Goal: Transaction & Acquisition: Purchase product/service

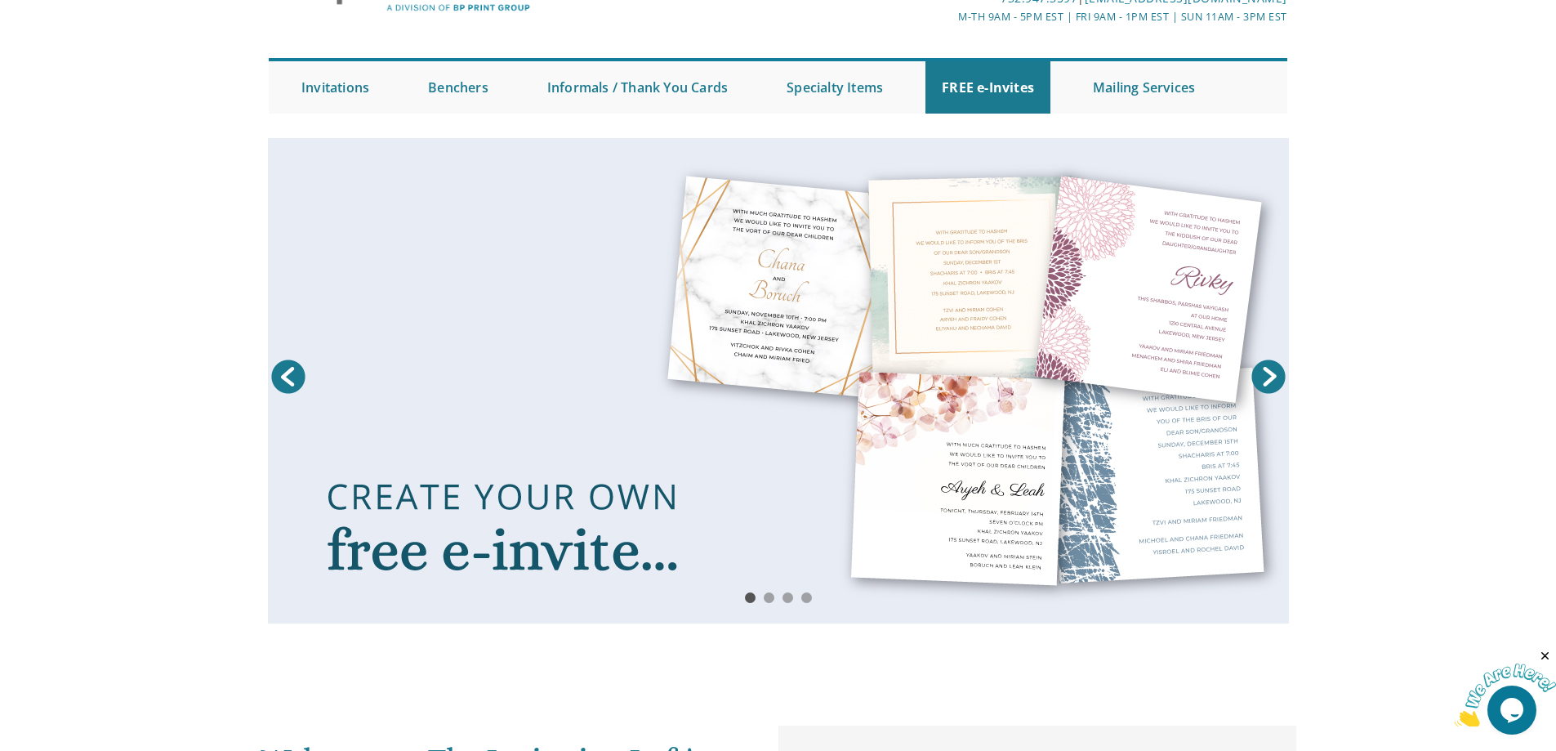
scroll to position [82, 0]
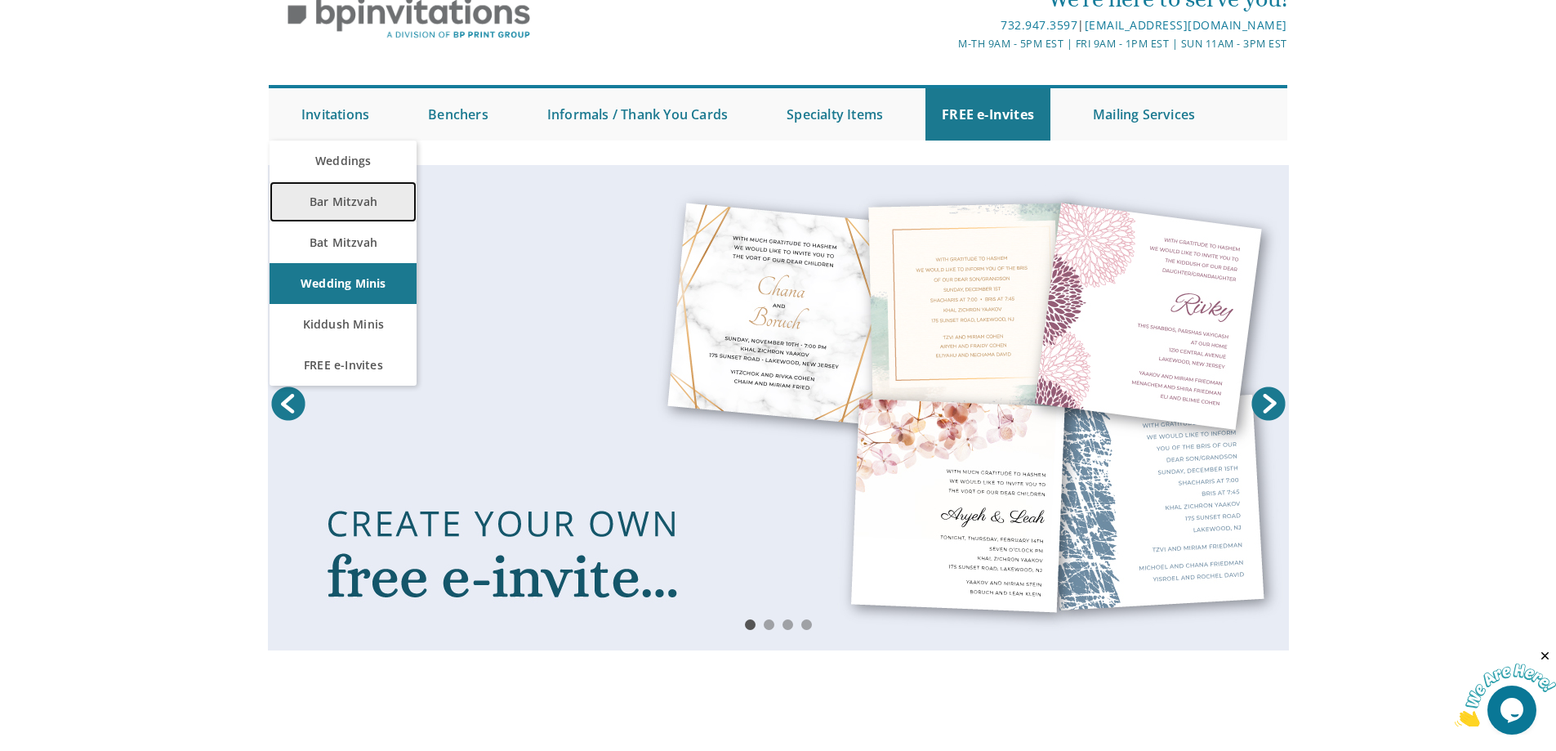
click at [357, 219] on link "Bar Mitzvah" at bounding box center [343, 201] width 147 height 41
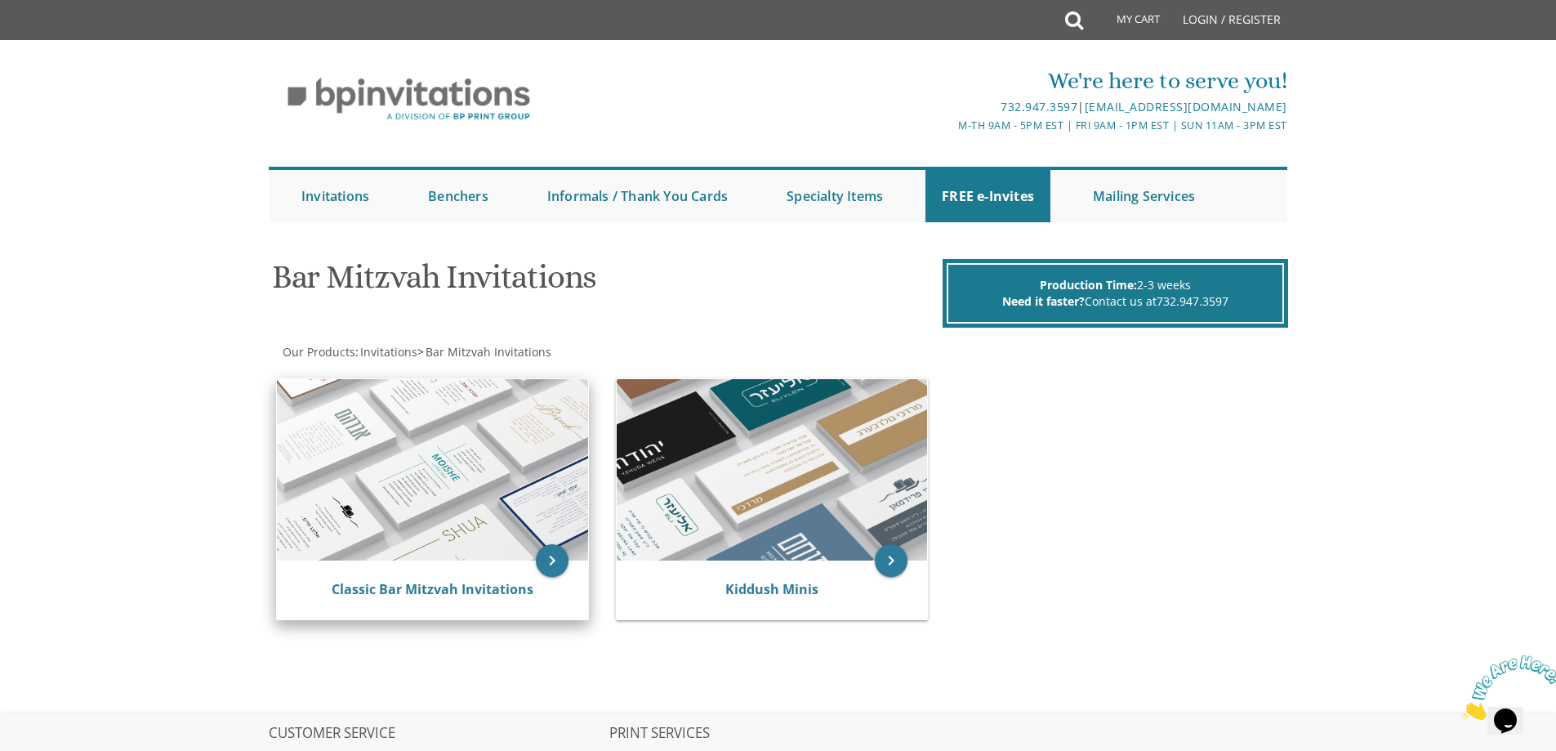
click at [481, 514] on img at bounding box center [432, 469] width 311 height 181
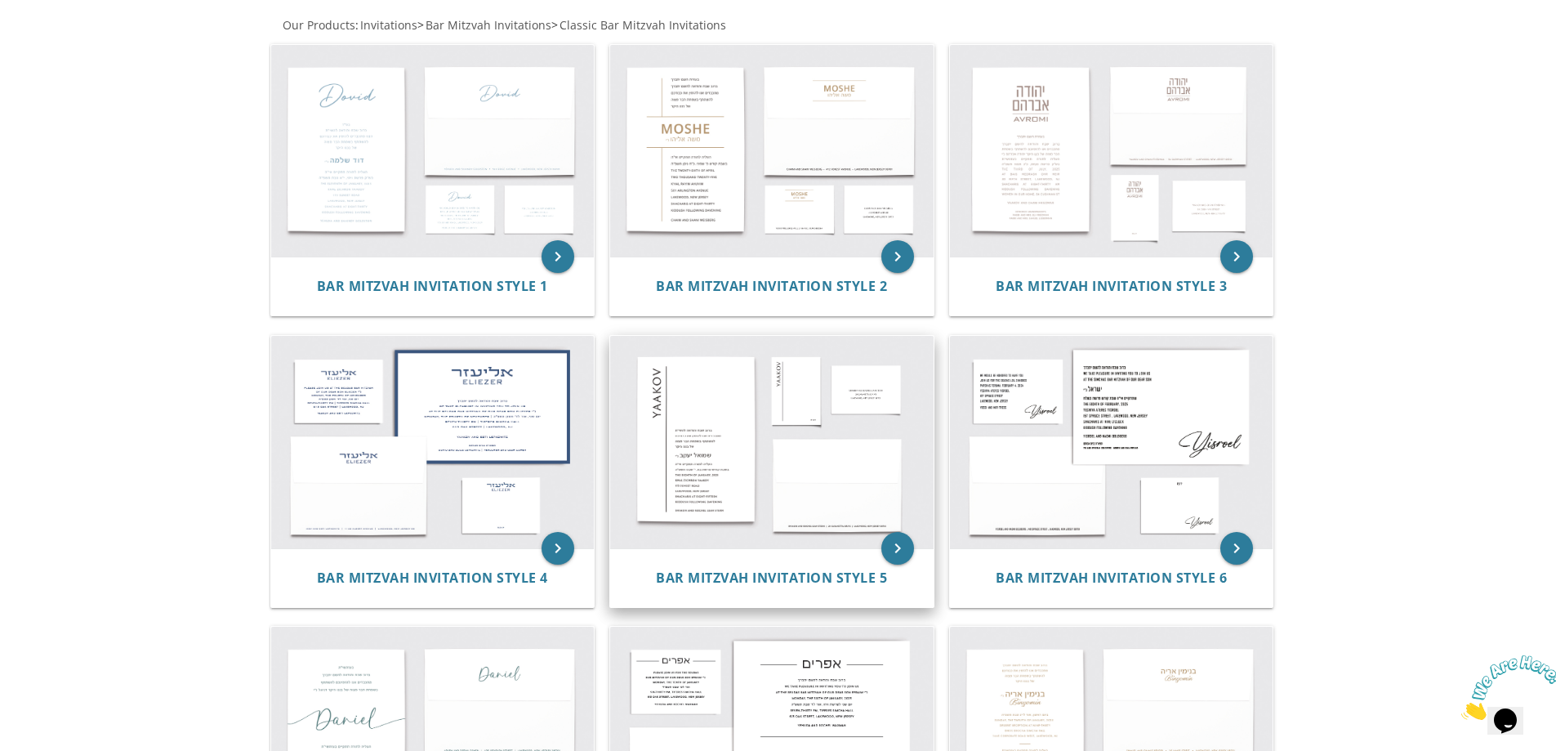
scroll to position [163, 0]
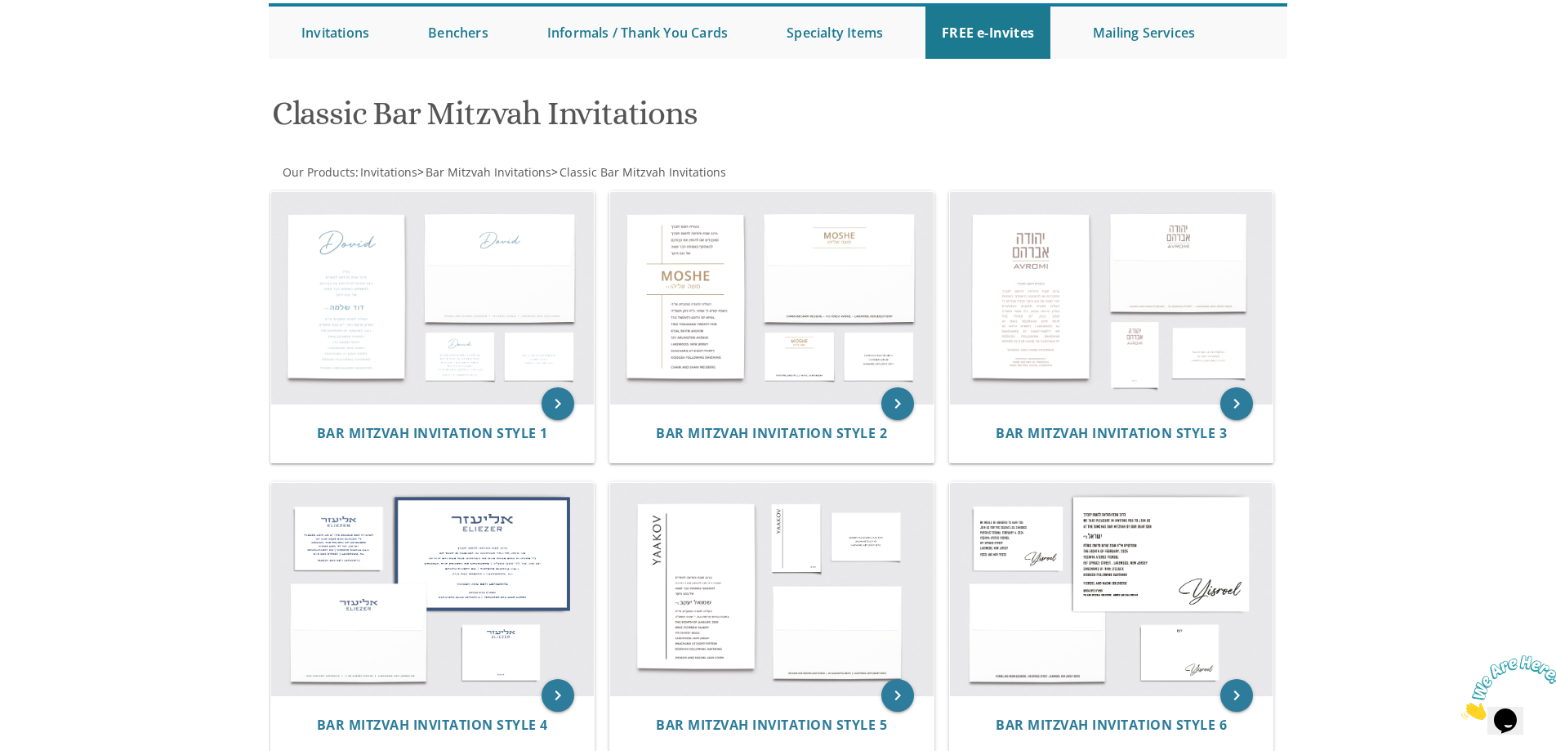
click at [1511, 712] on img at bounding box center [1511, 687] width 101 height 65
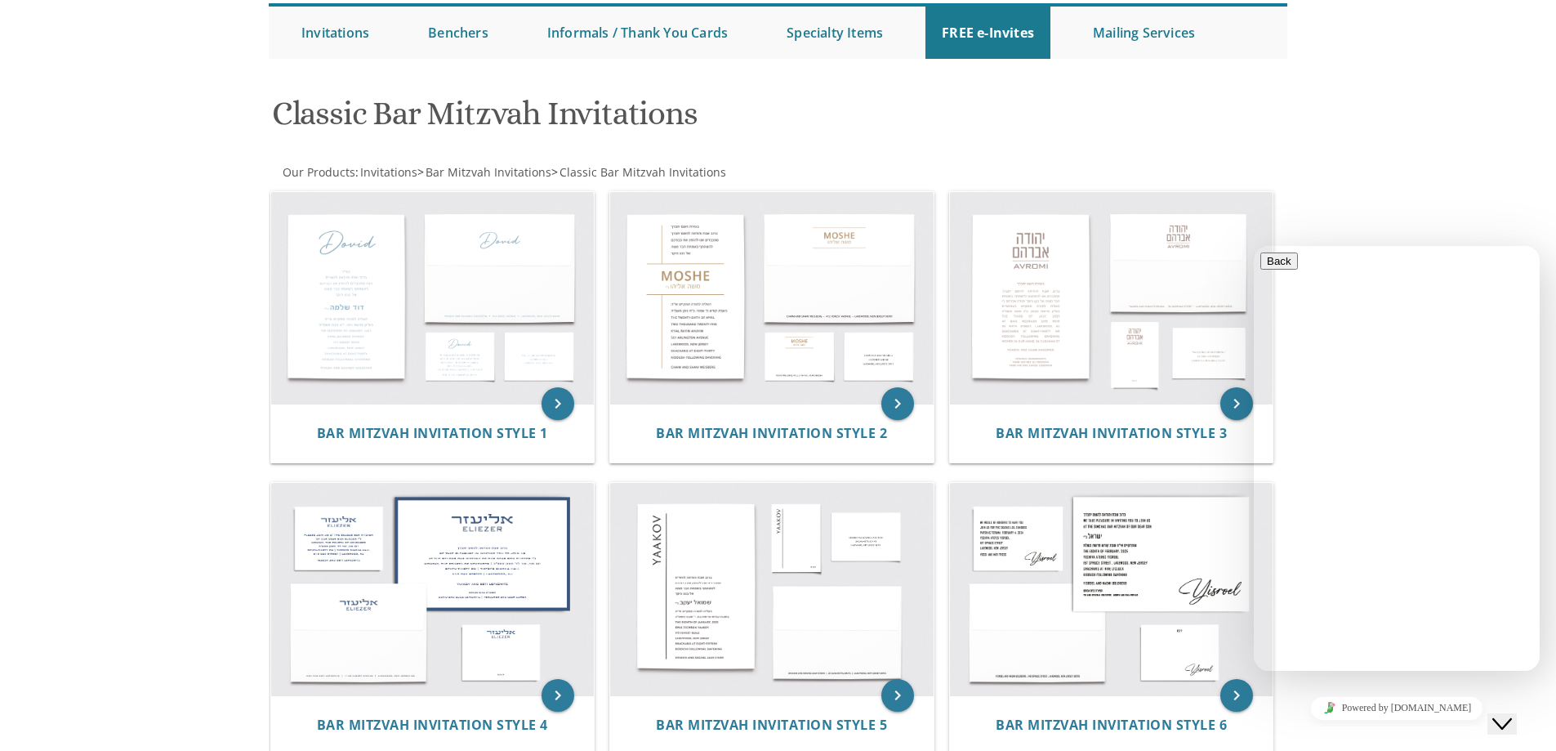
click at [1324, 729] on textarea at bounding box center [1334, 735] width 149 height 13
type textarea "h"
type textarea "Hello. I am looking into bar mitzvah invitations."
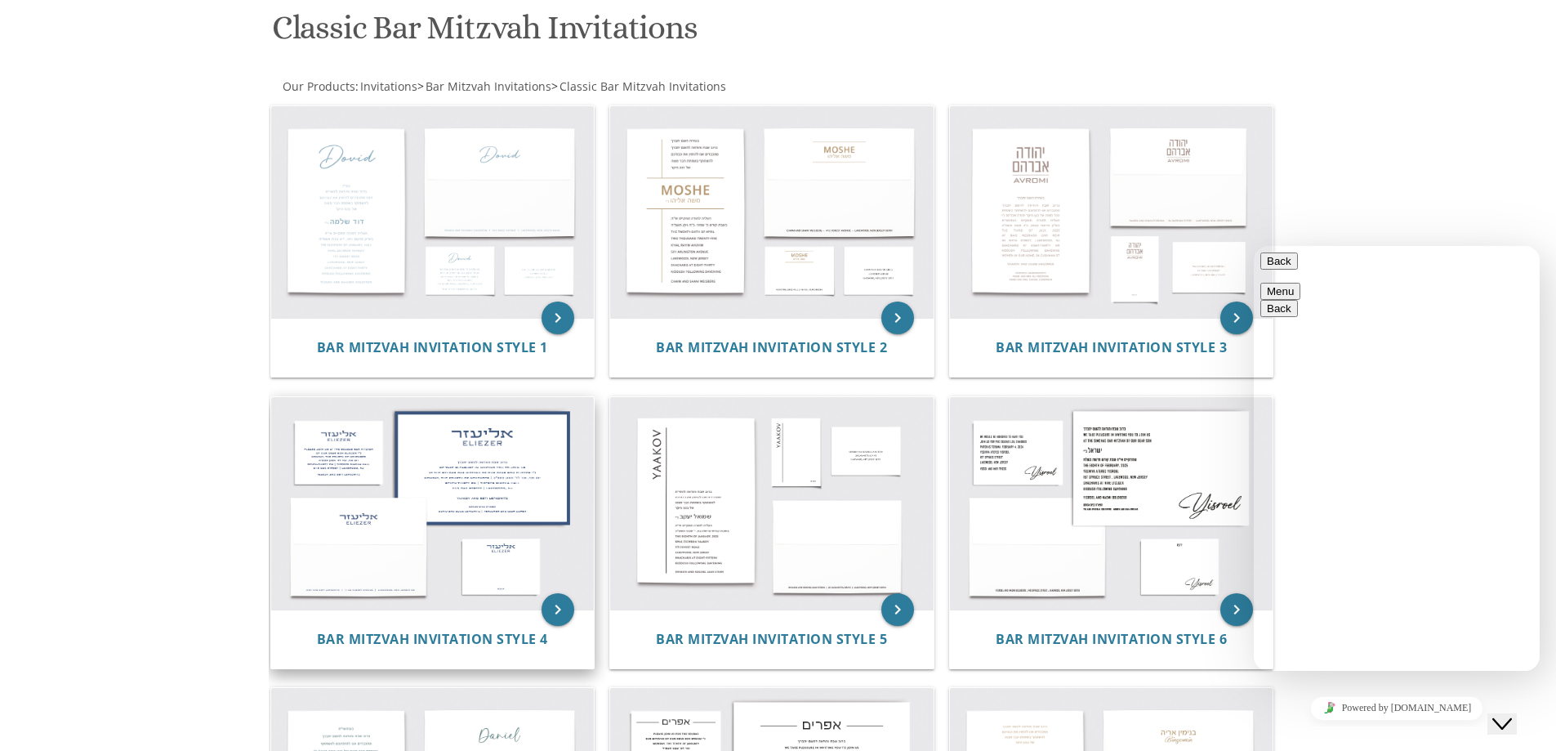
scroll to position [245, 0]
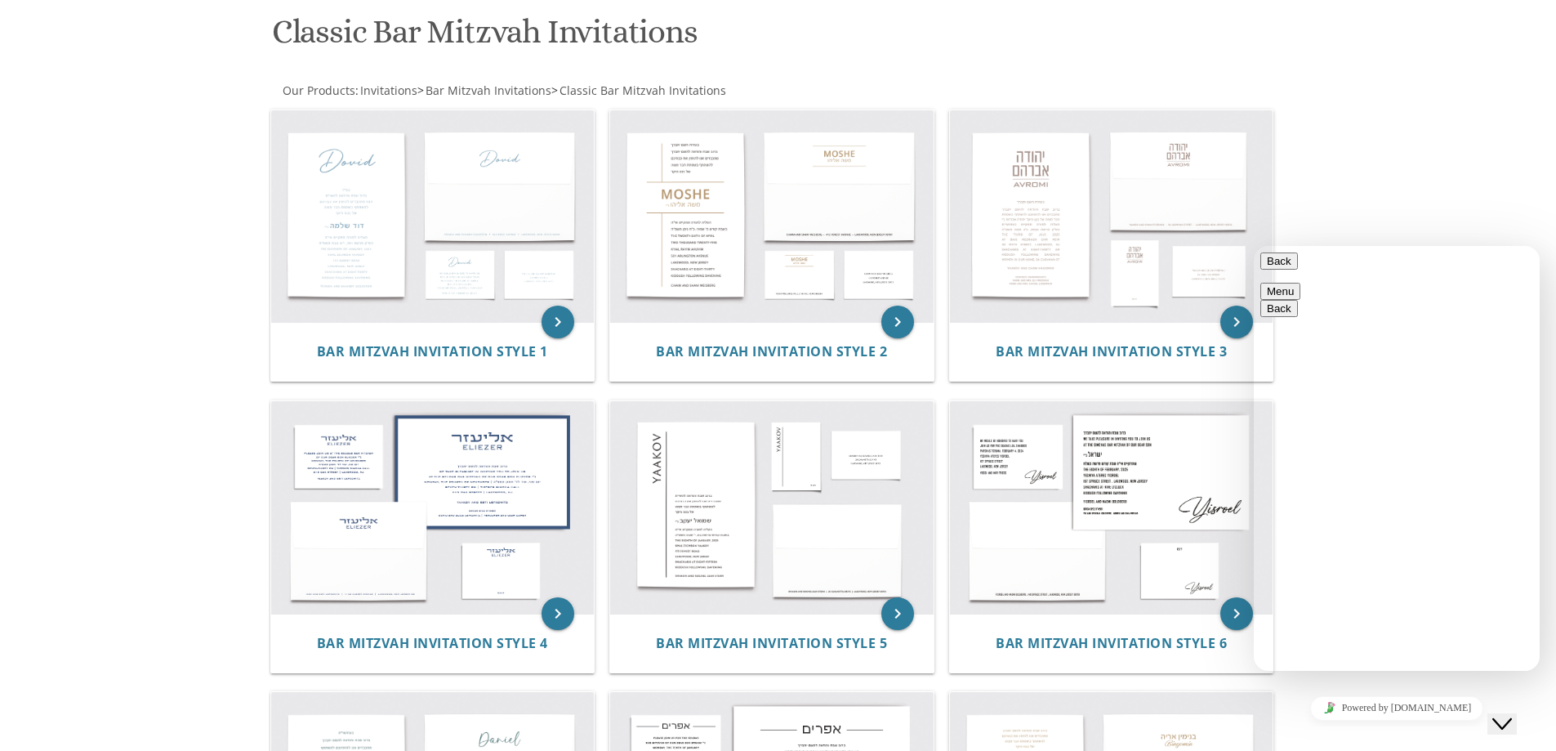
click at [1512, 718] on icon "Close Chat This icon closes the chat window." at bounding box center [1502, 724] width 20 height 20
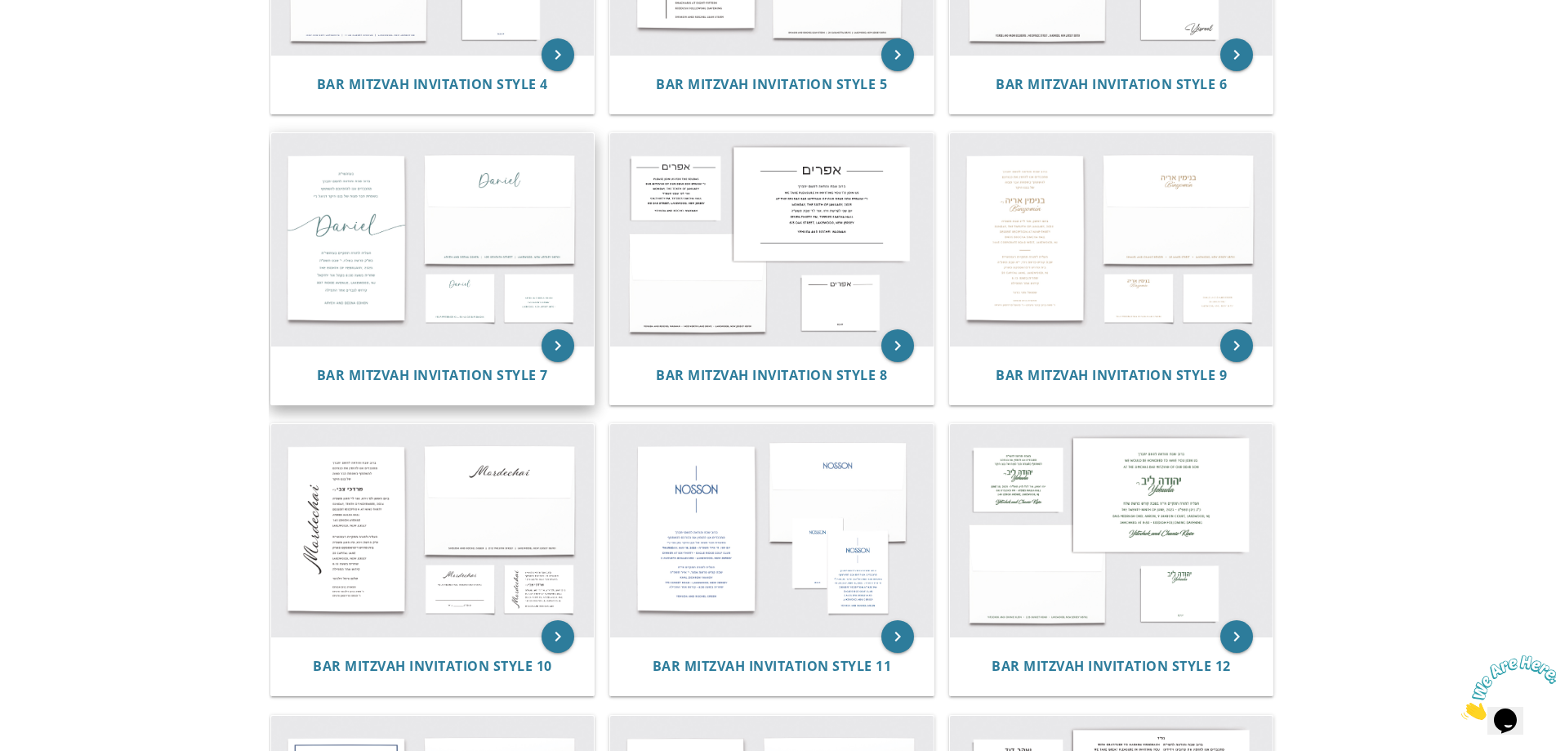
scroll to position [817, 0]
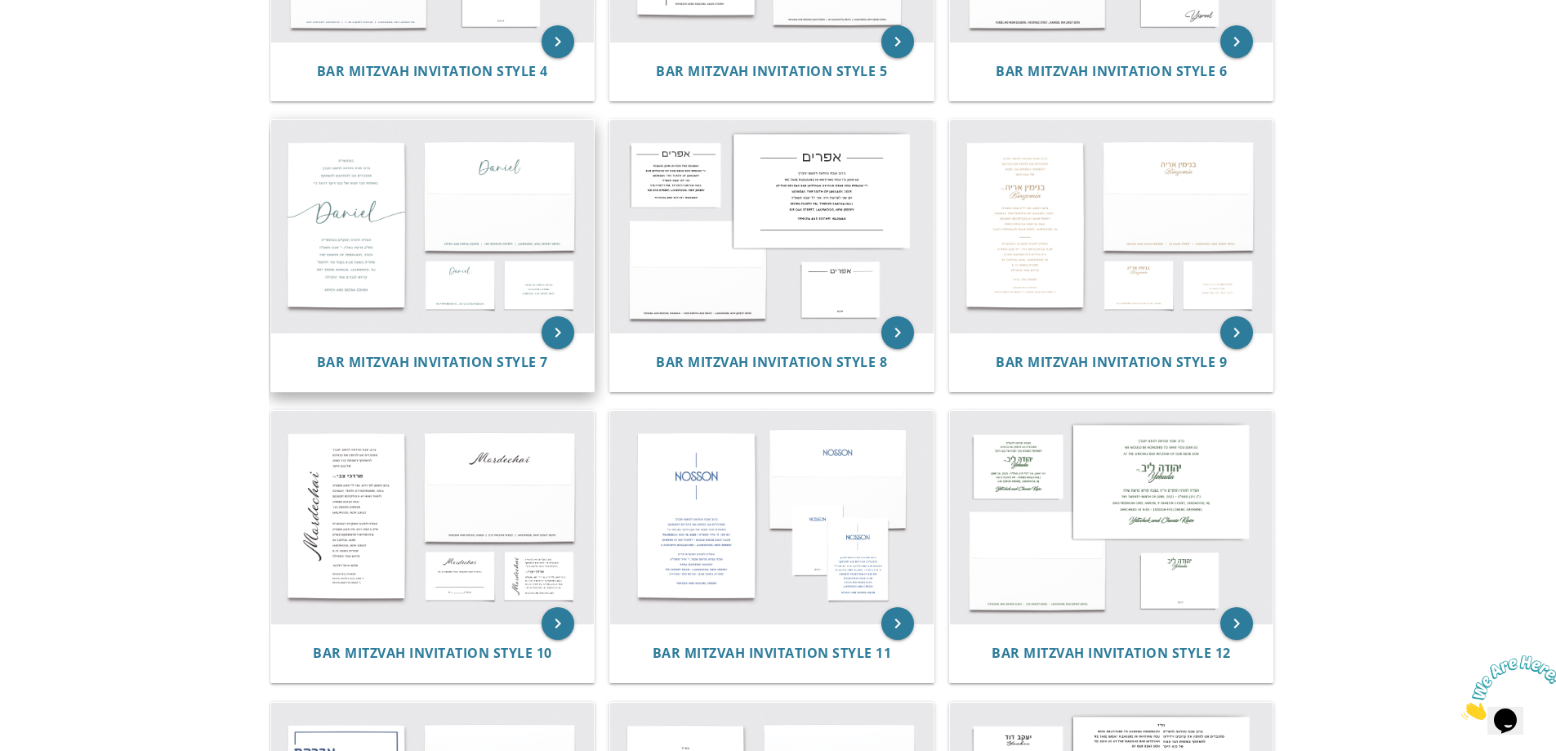
click at [384, 310] on img at bounding box center [432, 226] width 323 height 212
click at [532, 361] on span "Bar Mitzvah Invitation Style 7" at bounding box center [432, 362] width 231 height 18
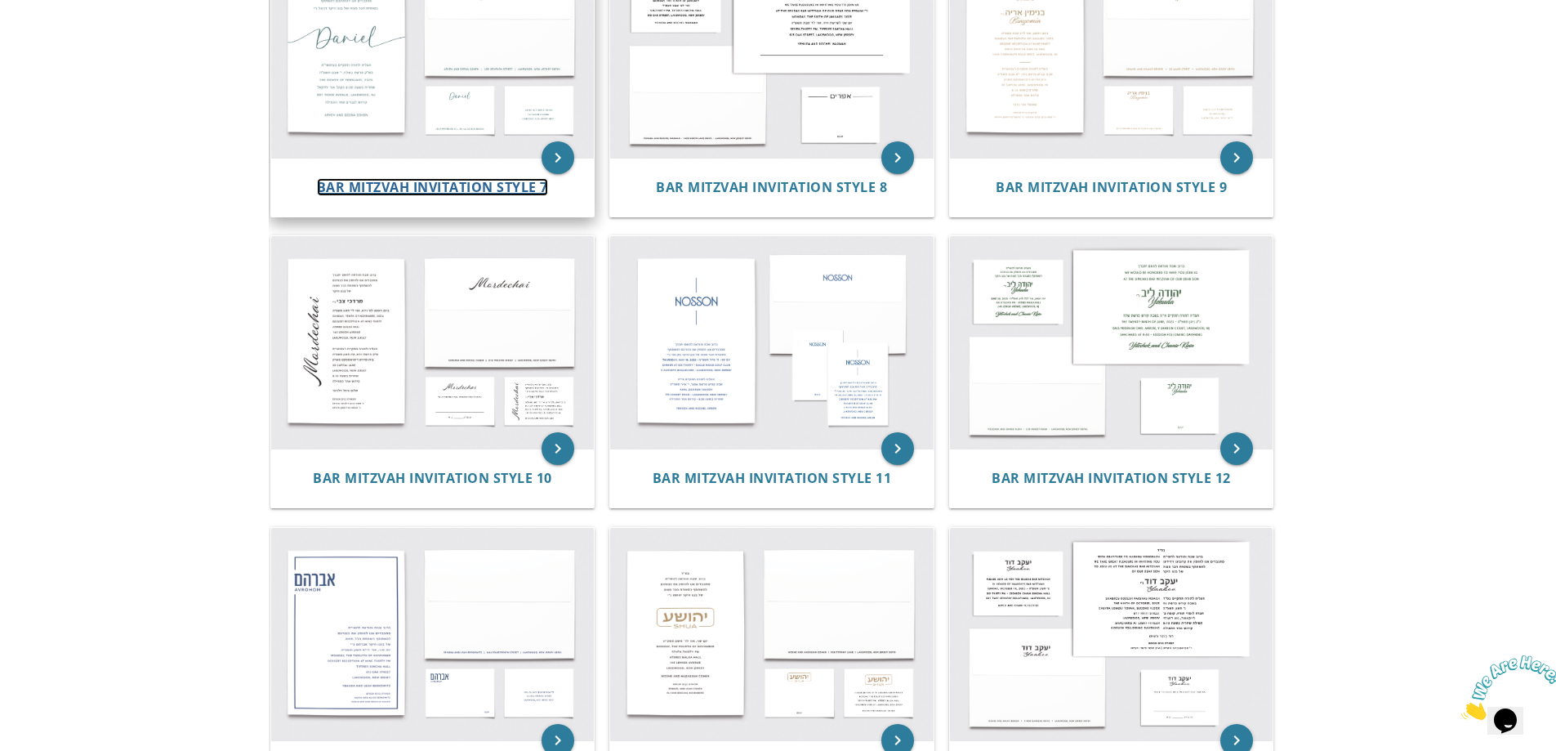
scroll to position [980, 0]
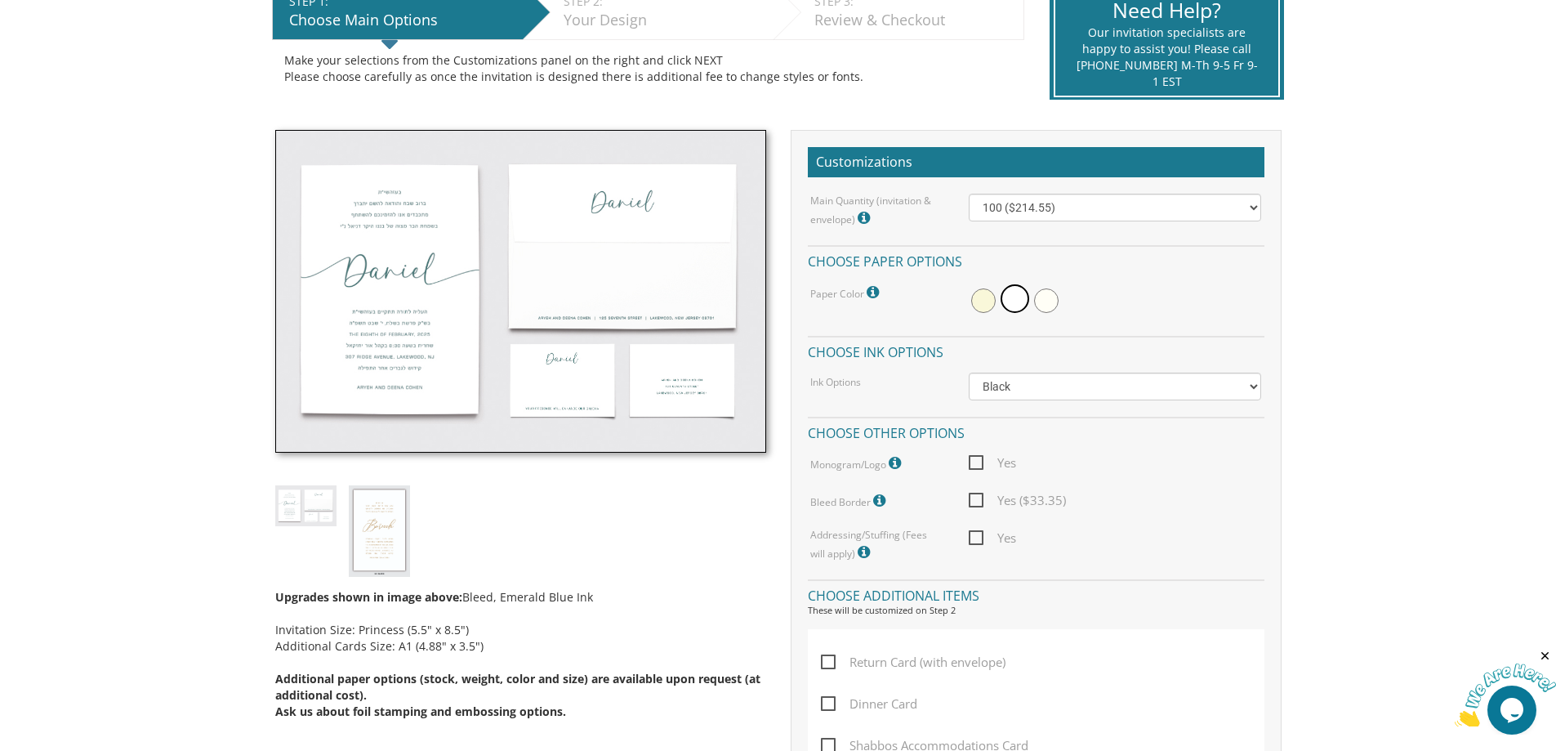
scroll to position [408, 0]
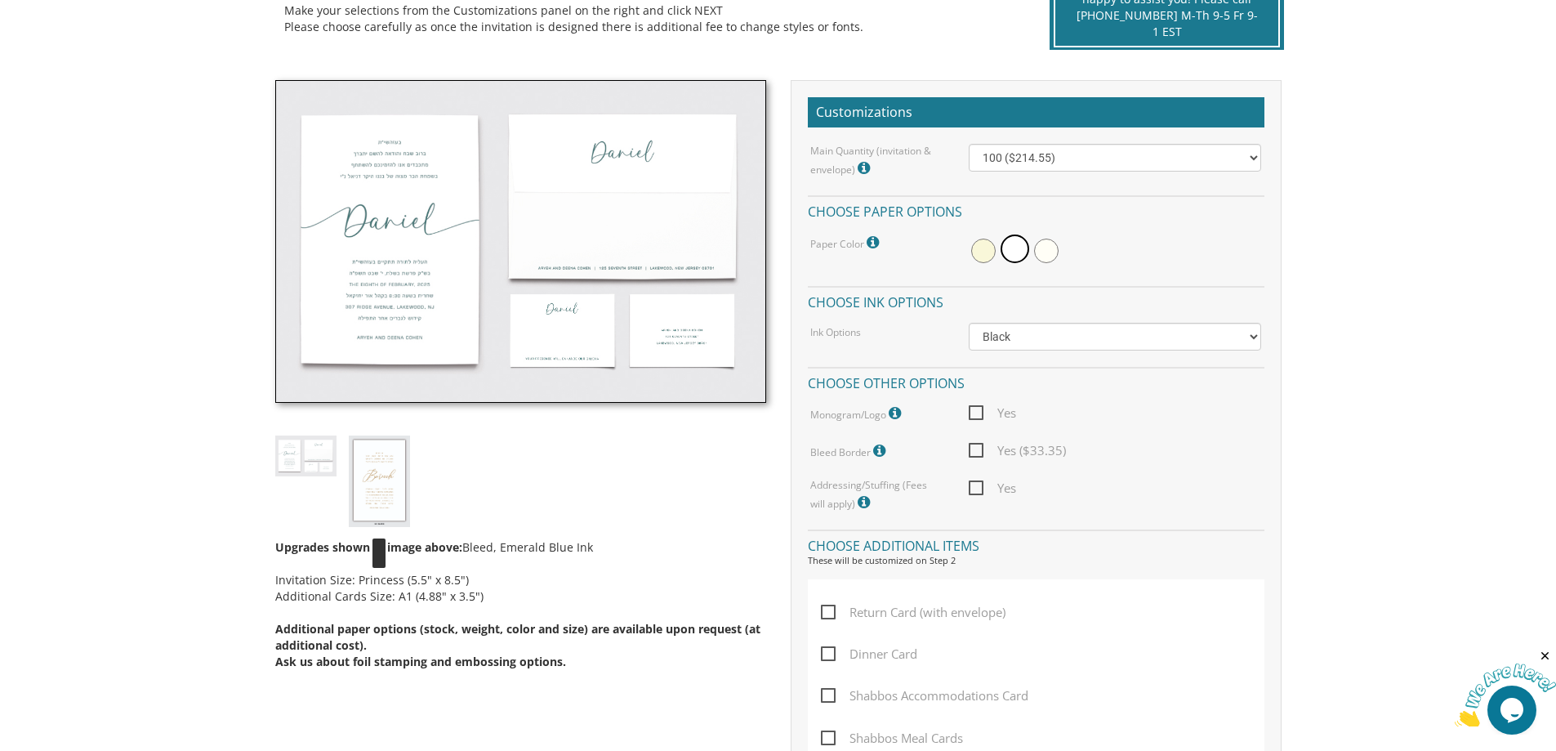
click at [390, 491] on img at bounding box center [379, 480] width 61 height 91
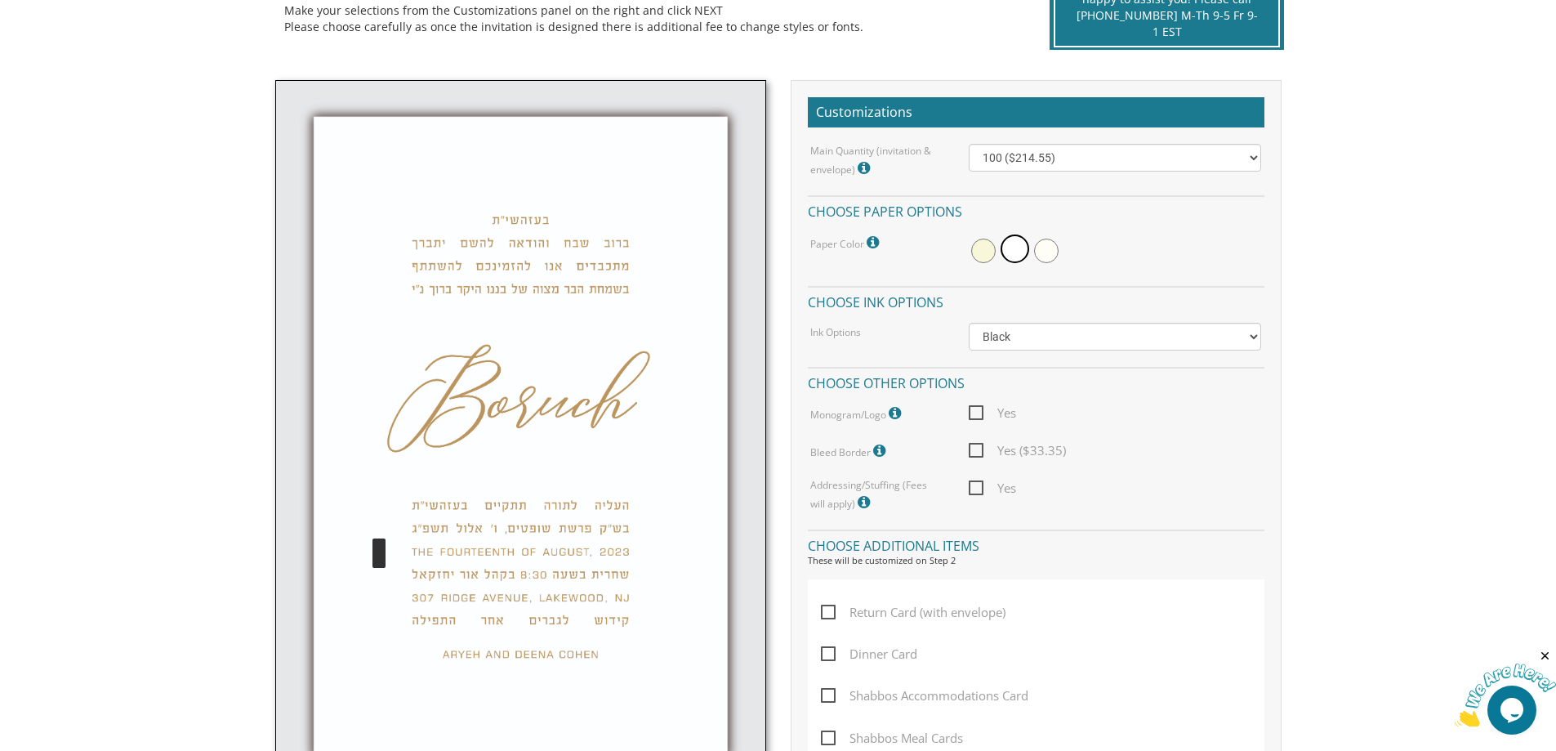
click at [379, 470] on img at bounding box center [520, 444] width 491 height 728
click at [375, 516] on img at bounding box center [520, 444] width 491 height 728
click at [466, 511] on img at bounding box center [520, 444] width 491 height 728
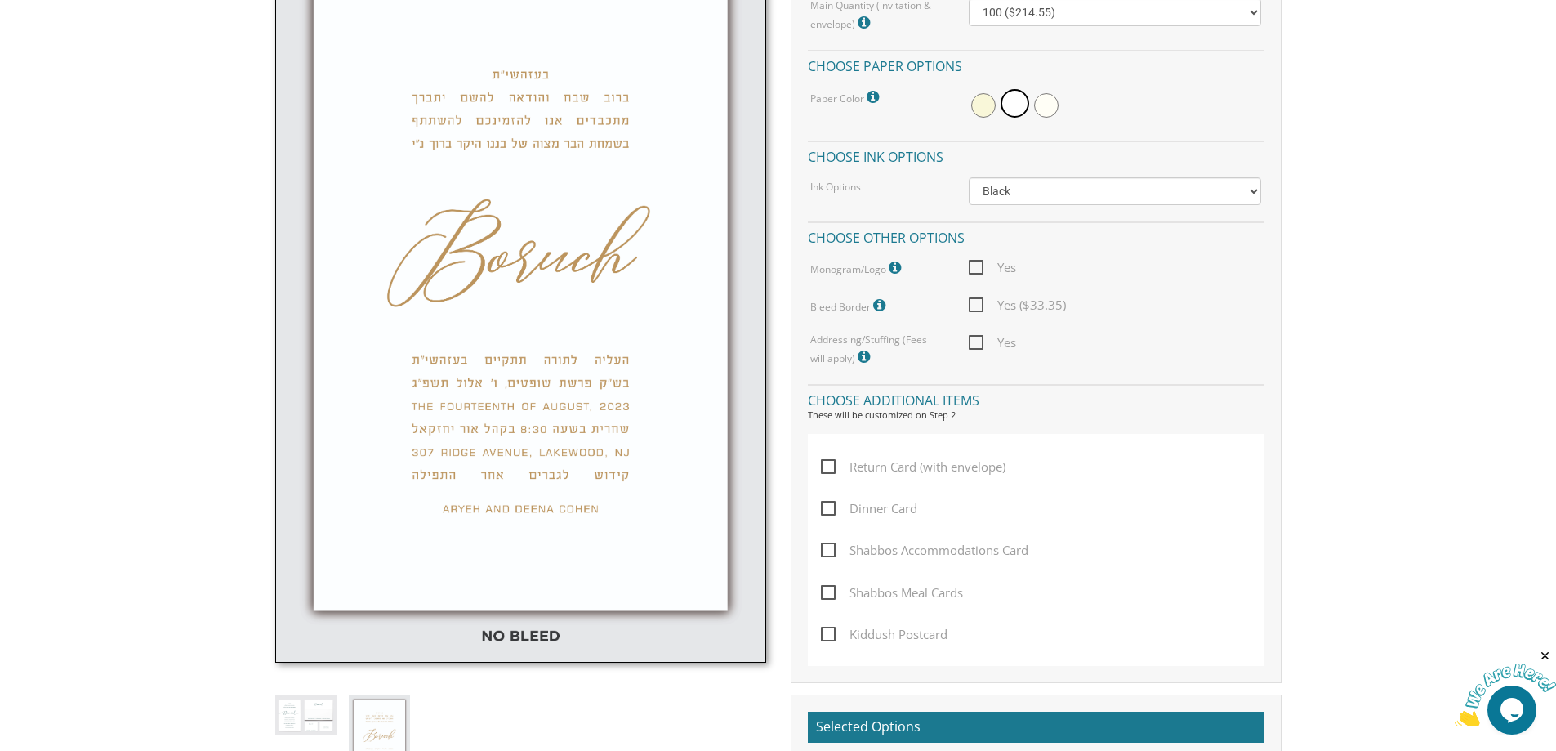
scroll to position [572, 0]
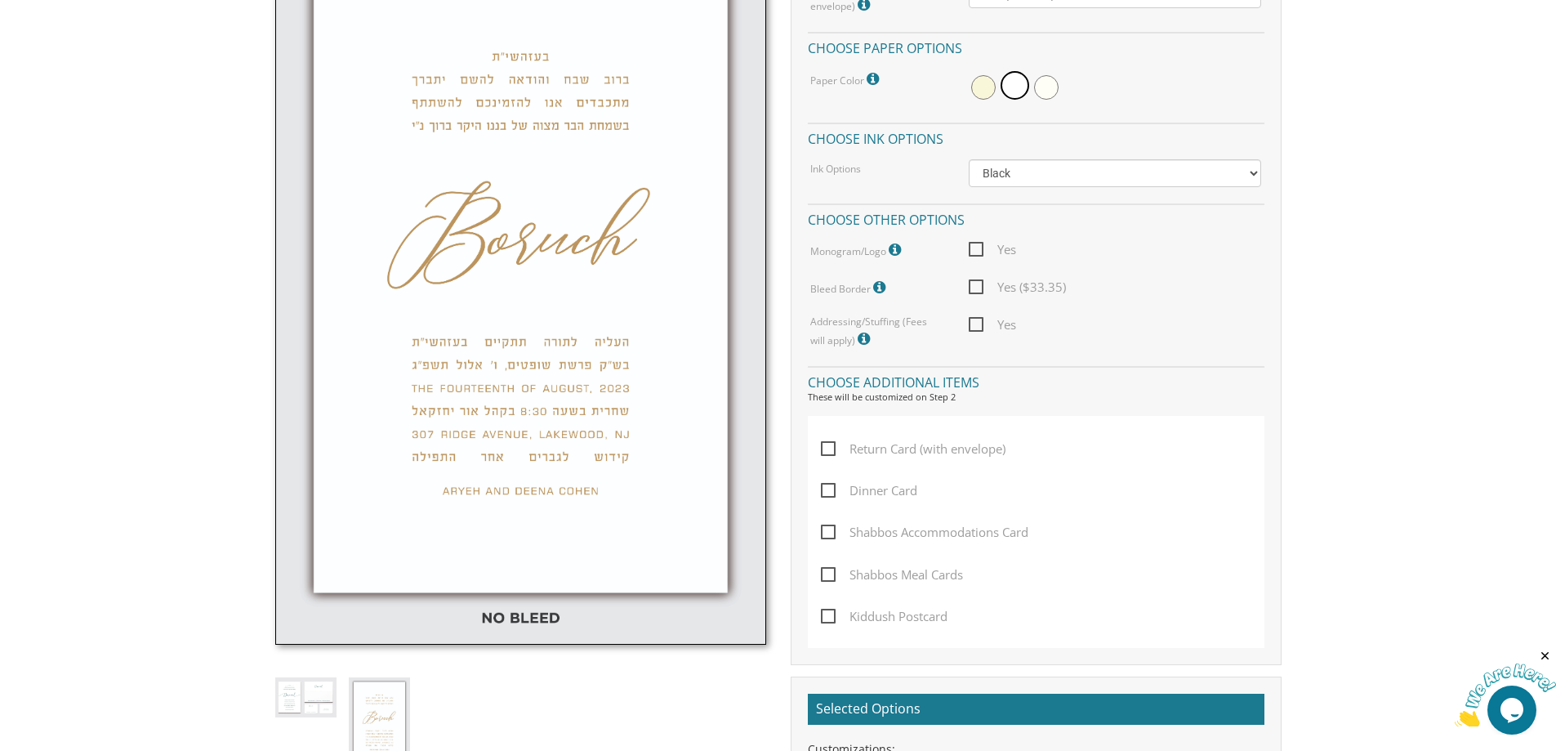
click at [301, 690] on img at bounding box center [305, 697] width 61 height 40
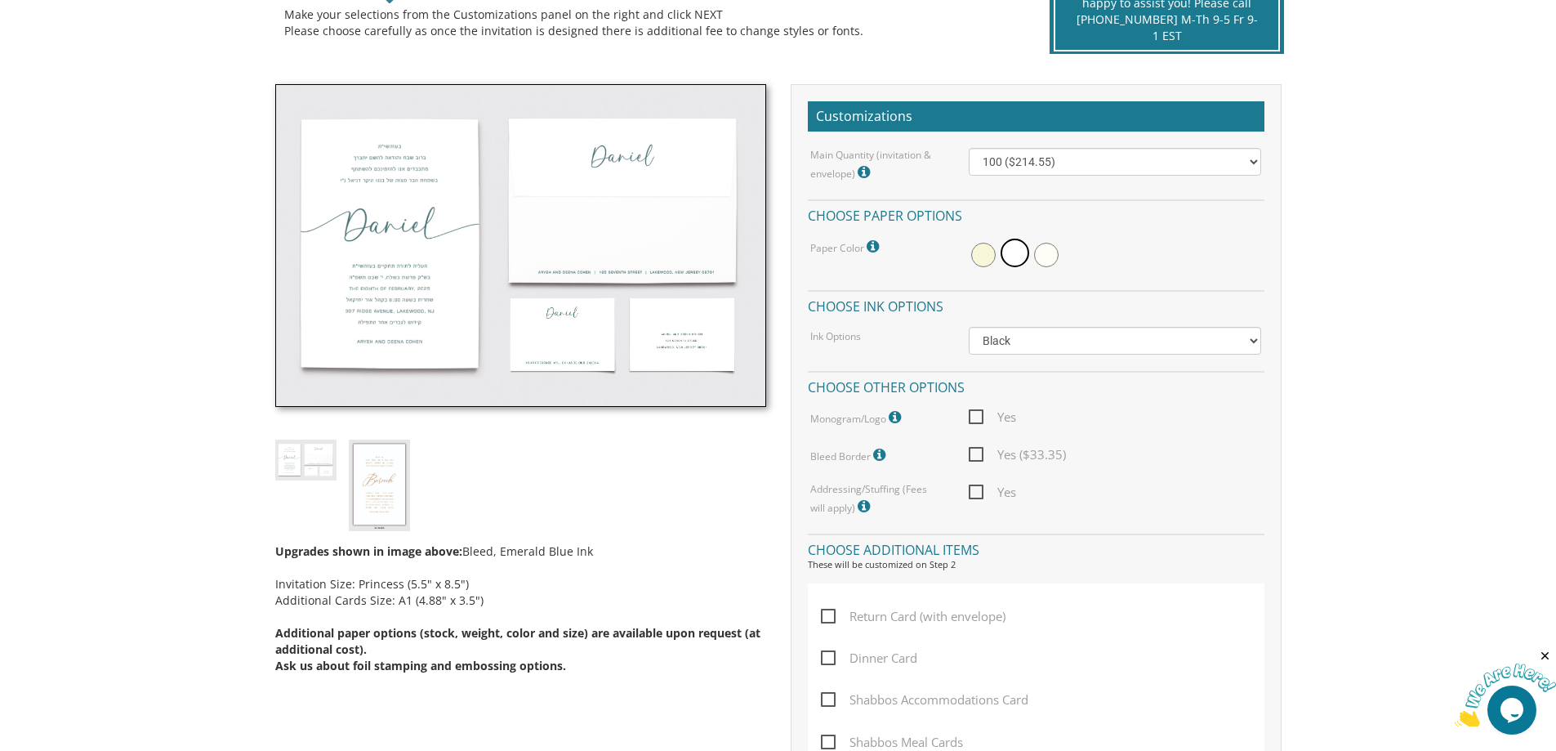
scroll to position [408, 0]
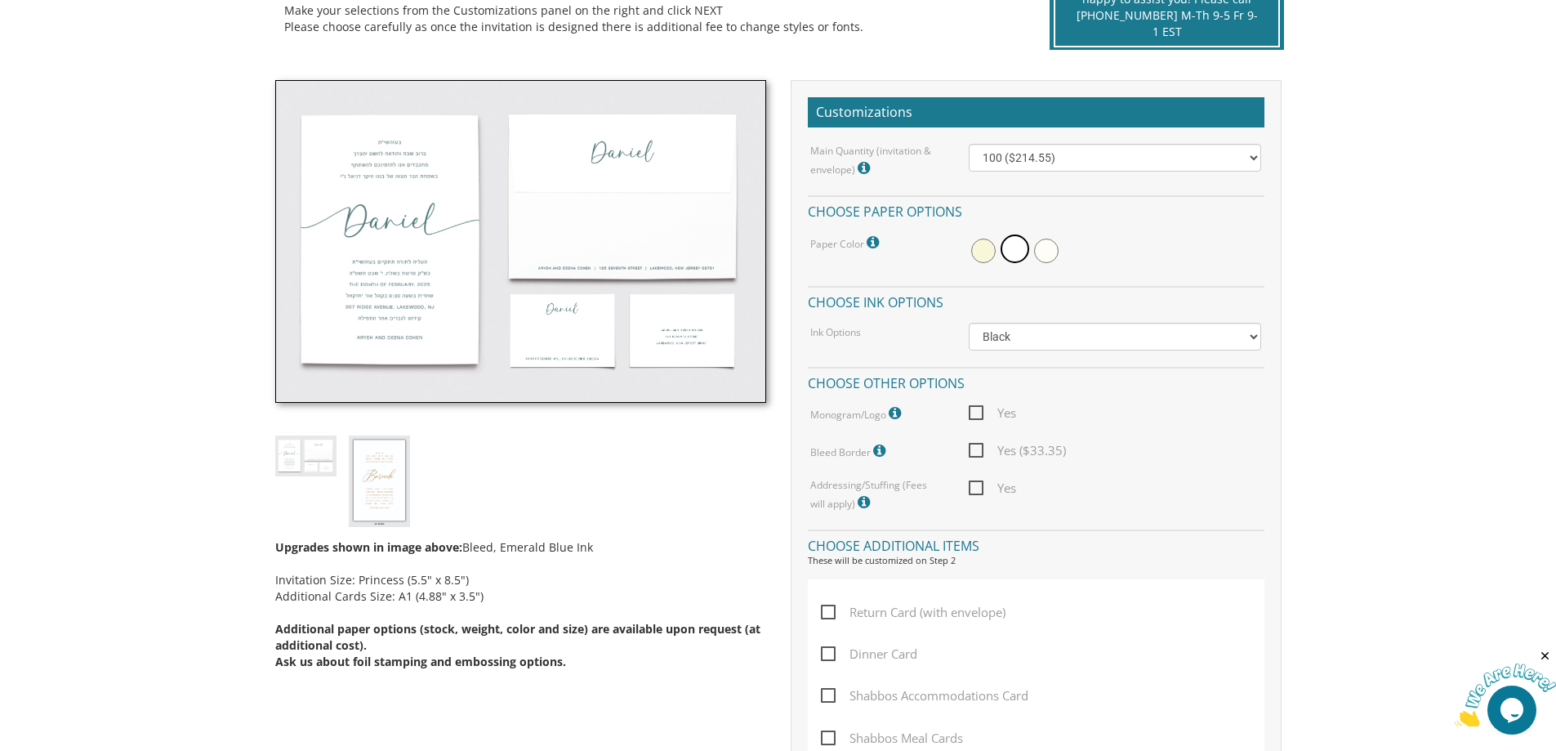
click at [976, 411] on span "Yes" at bounding box center [992, 413] width 47 height 20
click at [976, 411] on input "Yes" at bounding box center [974, 411] width 11 height 11
checkbox input "true"
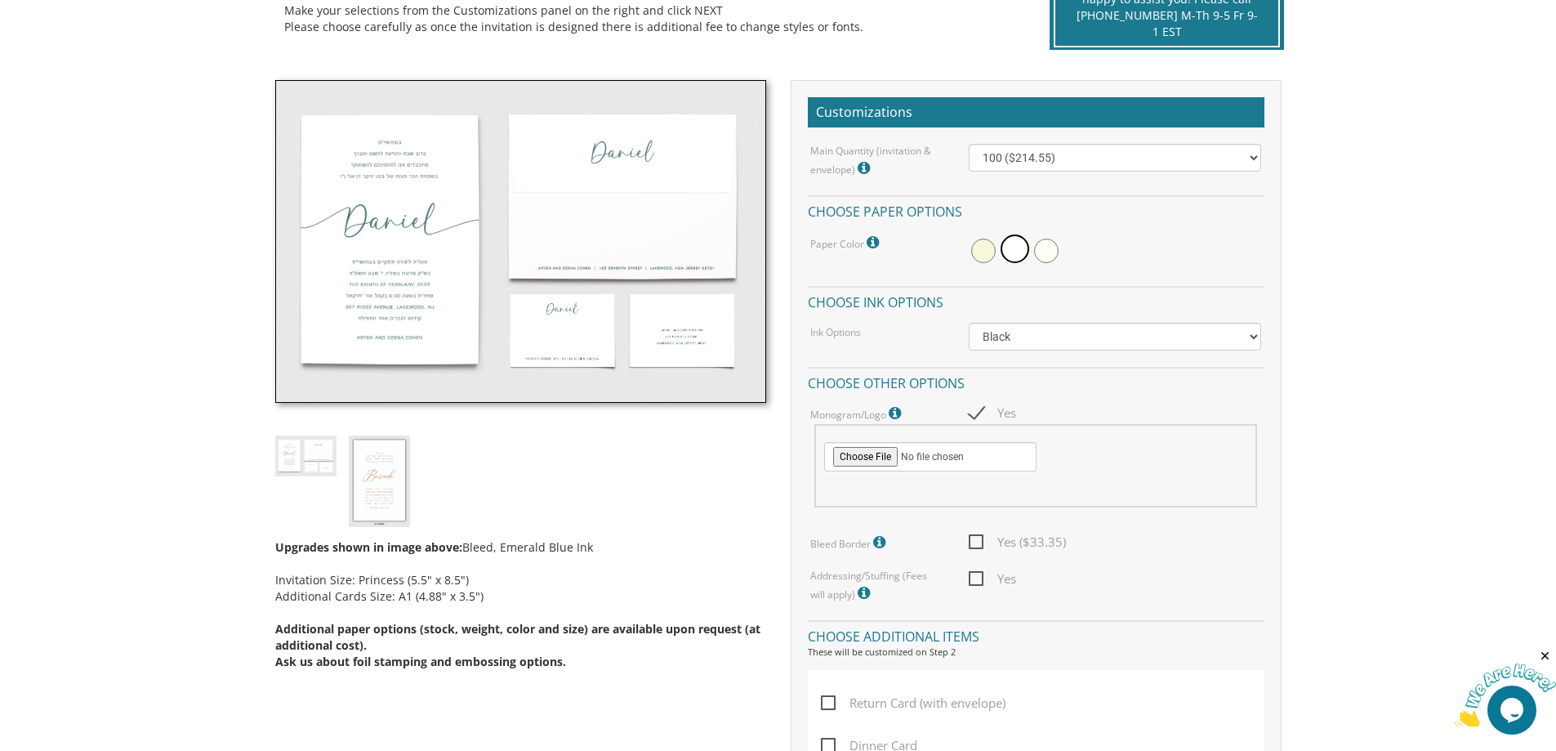
click at [901, 415] on icon at bounding box center [897, 413] width 16 height 15
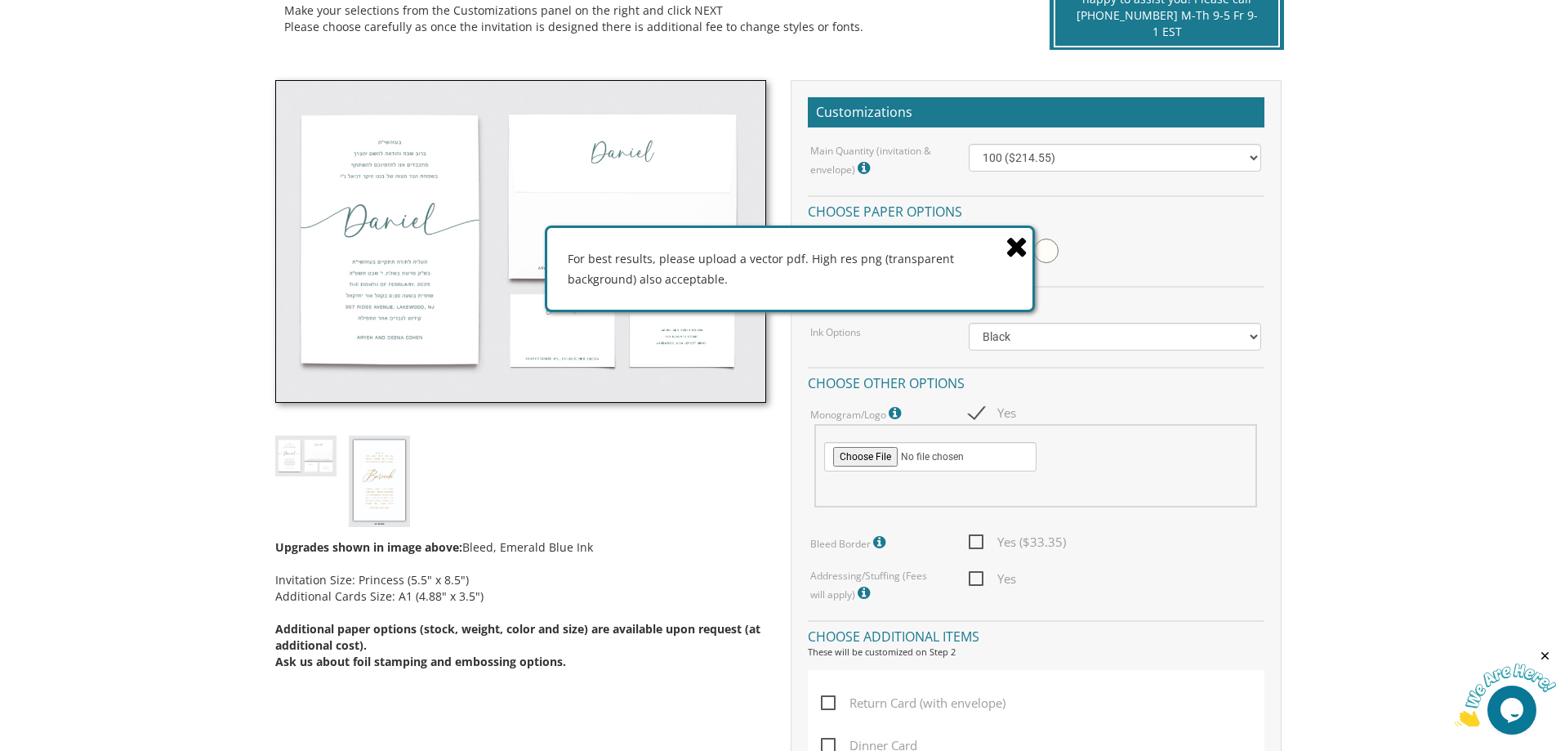
click at [1018, 255] on icon at bounding box center [1017, 246] width 23 height 29
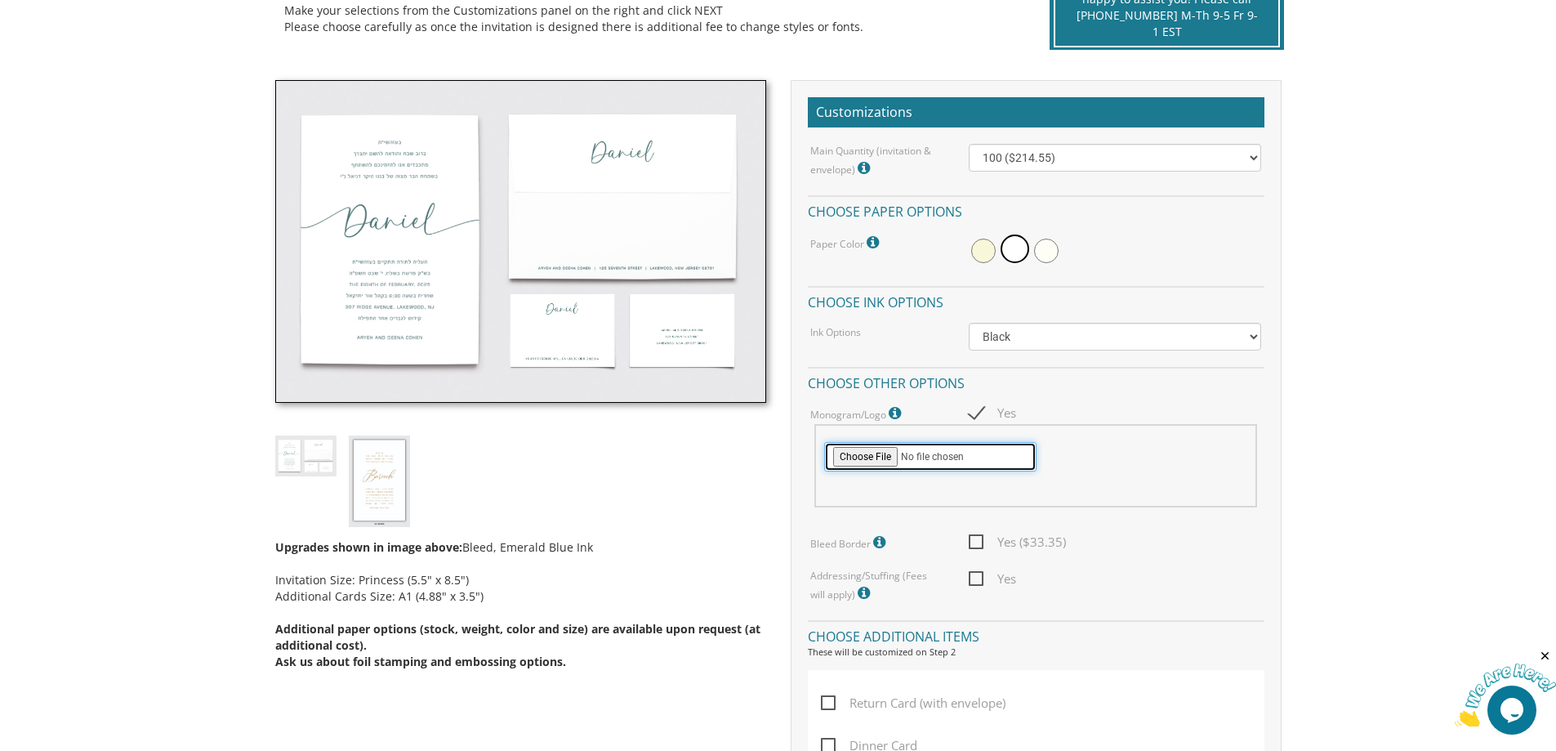
click at [850, 462] on input "file" at bounding box center [930, 456] width 212 height 29
type input "C:\fakepath\Black White Minimalist Typography M Monogram Logo.png"
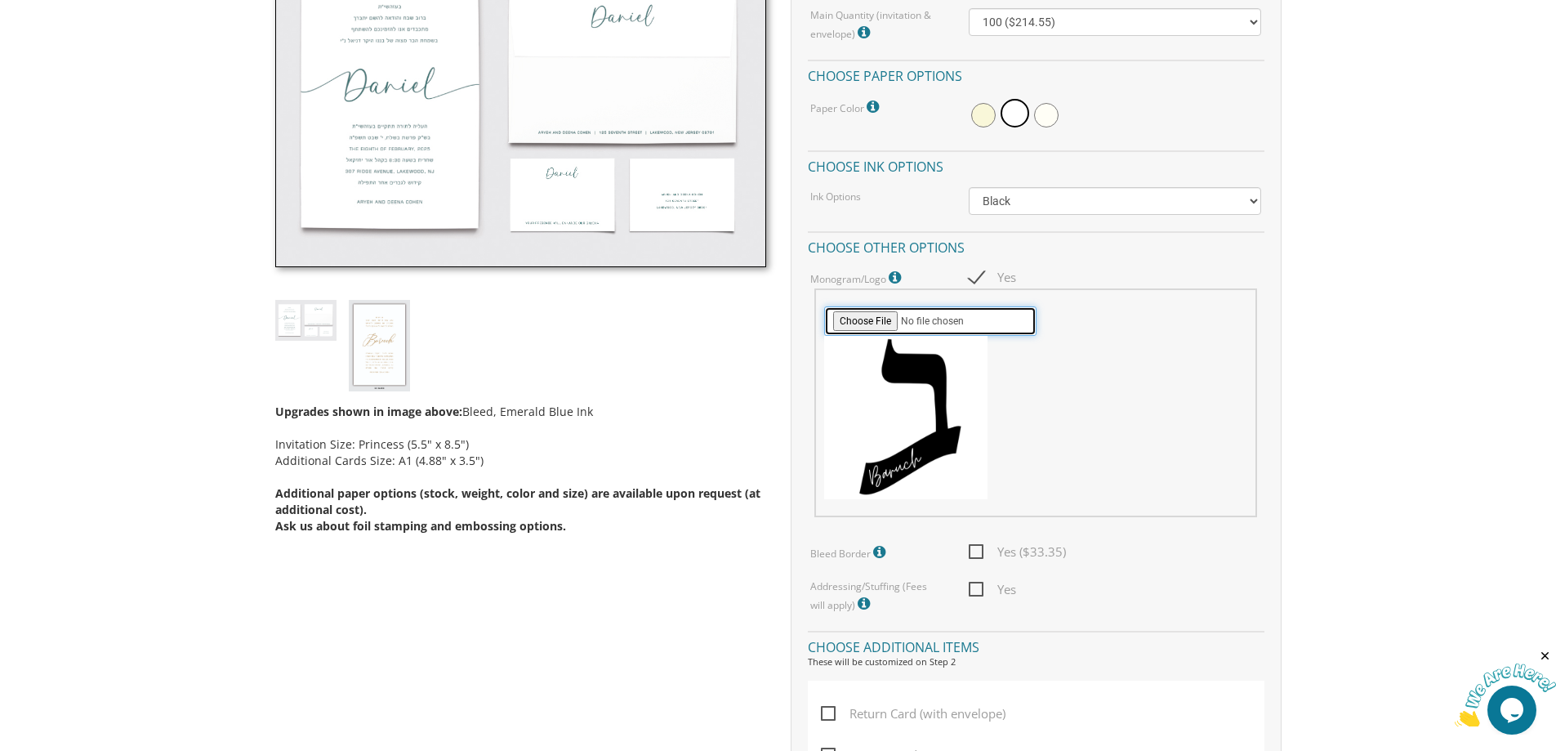
scroll to position [490, 0]
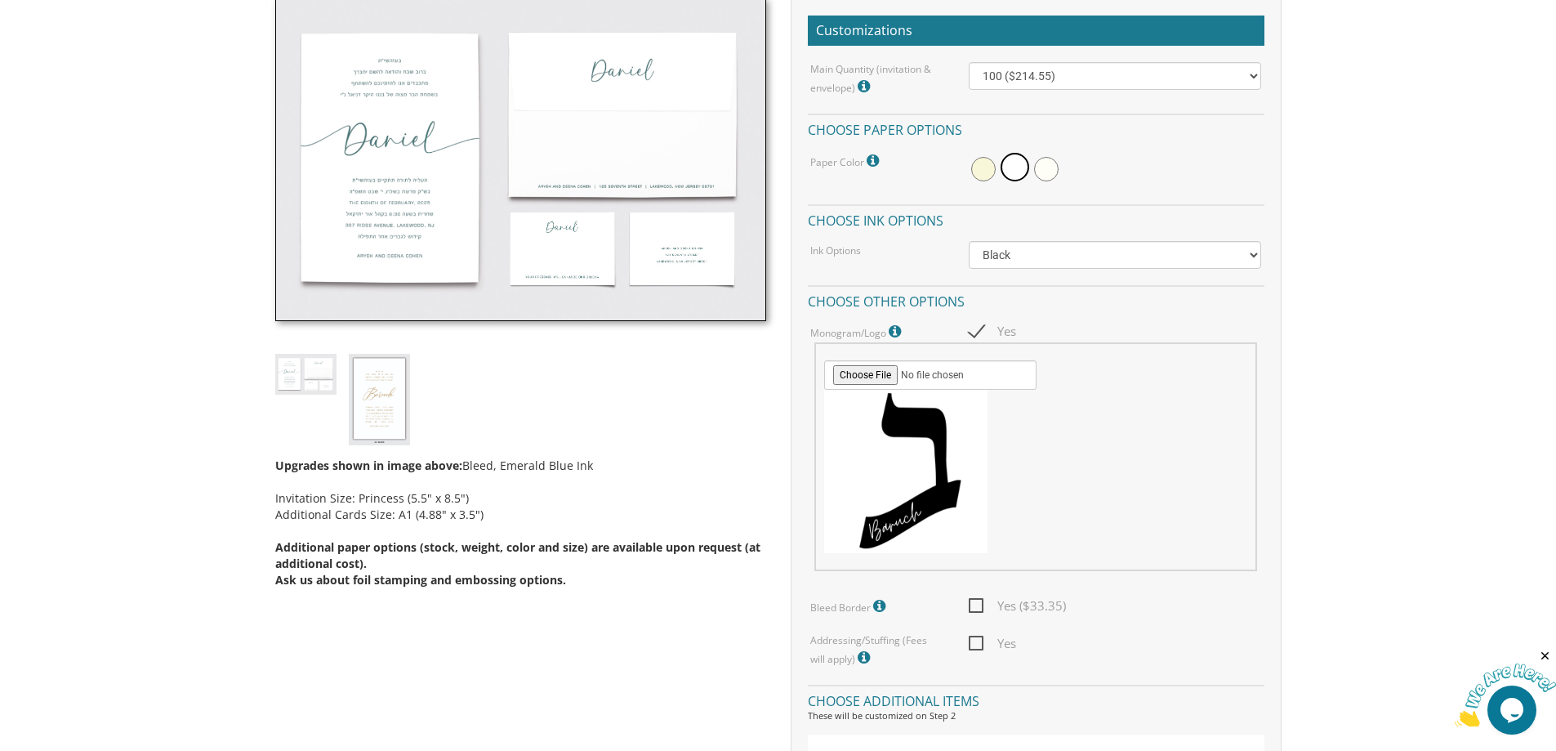
click at [1174, 501] on div at bounding box center [1035, 471] width 423 height 163
click at [1126, 431] on div at bounding box center [1035, 471] width 423 height 163
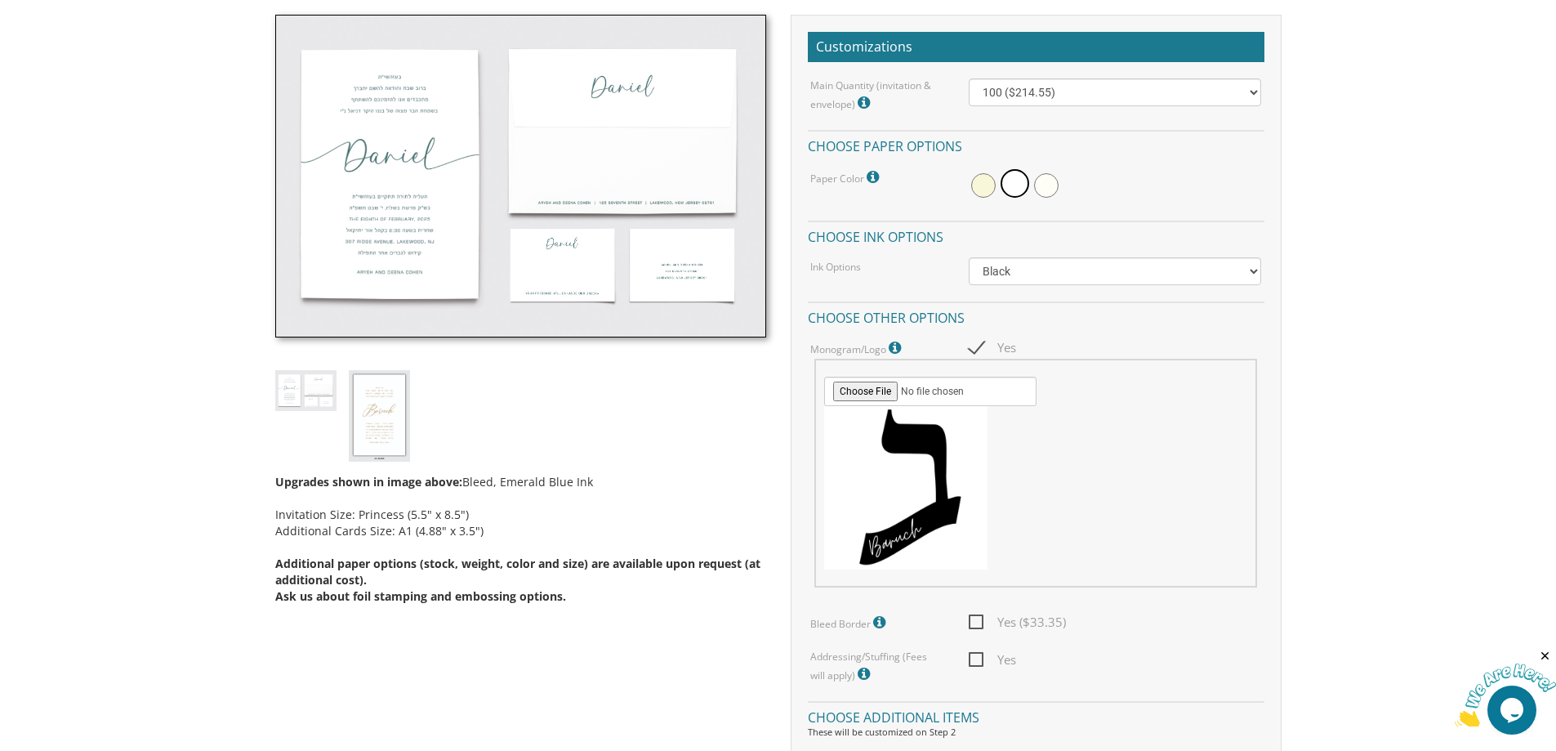
scroll to position [327, 0]
